Goal: Task Accomplishment & Management: Use online tool/utility

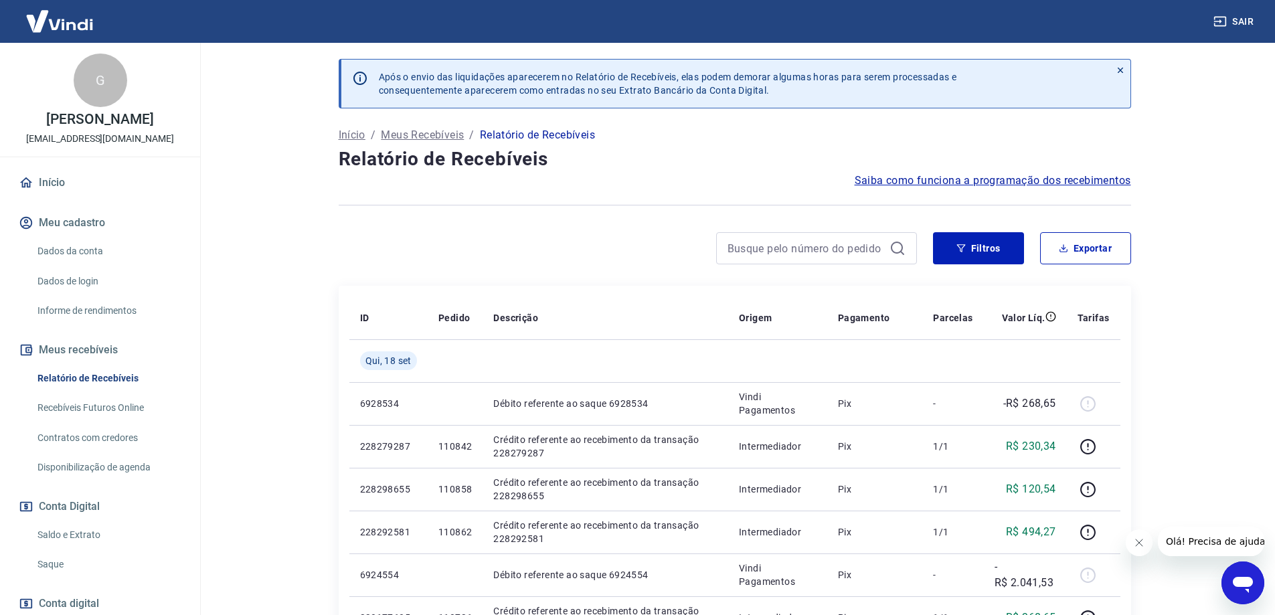
click at [559, 244] on div at bounding box center [628, 248] width 578 height 32
click at [558, 246] on div at bounding box center [628, 248] width 578 height 32
click at [126, 418] on link "Recebíveis Futuros Online" at bounding box center [108, 407] width 152 height 27
click at [137, 422] on link "Recebíveis Futuros Online" at bounding box center [108, 407] width 152 height 27
